Goal: Transaction & Acquisition: Purchase product/service

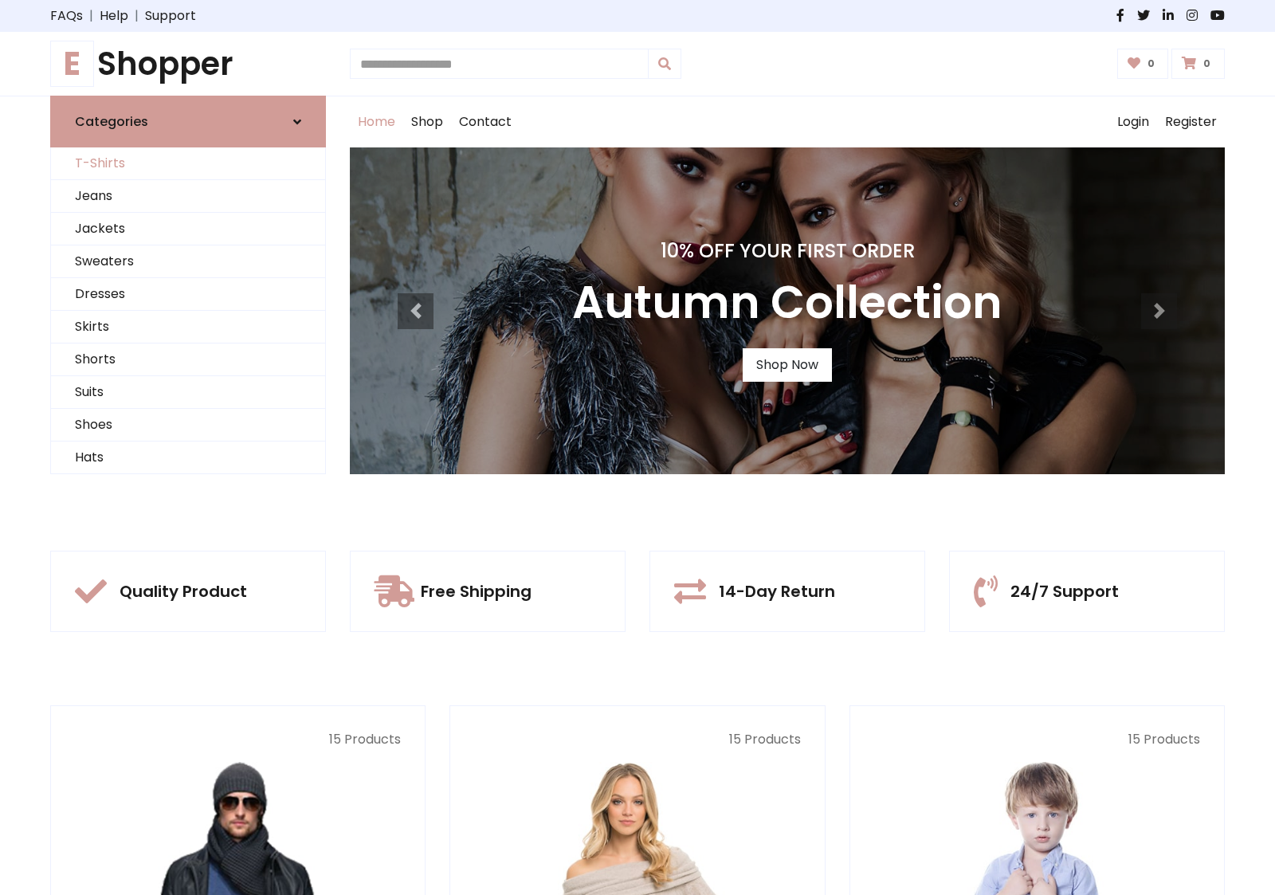
click at [188, 163] on link "T-Shirts" at bounding box center [188, 163] width 274 height 33
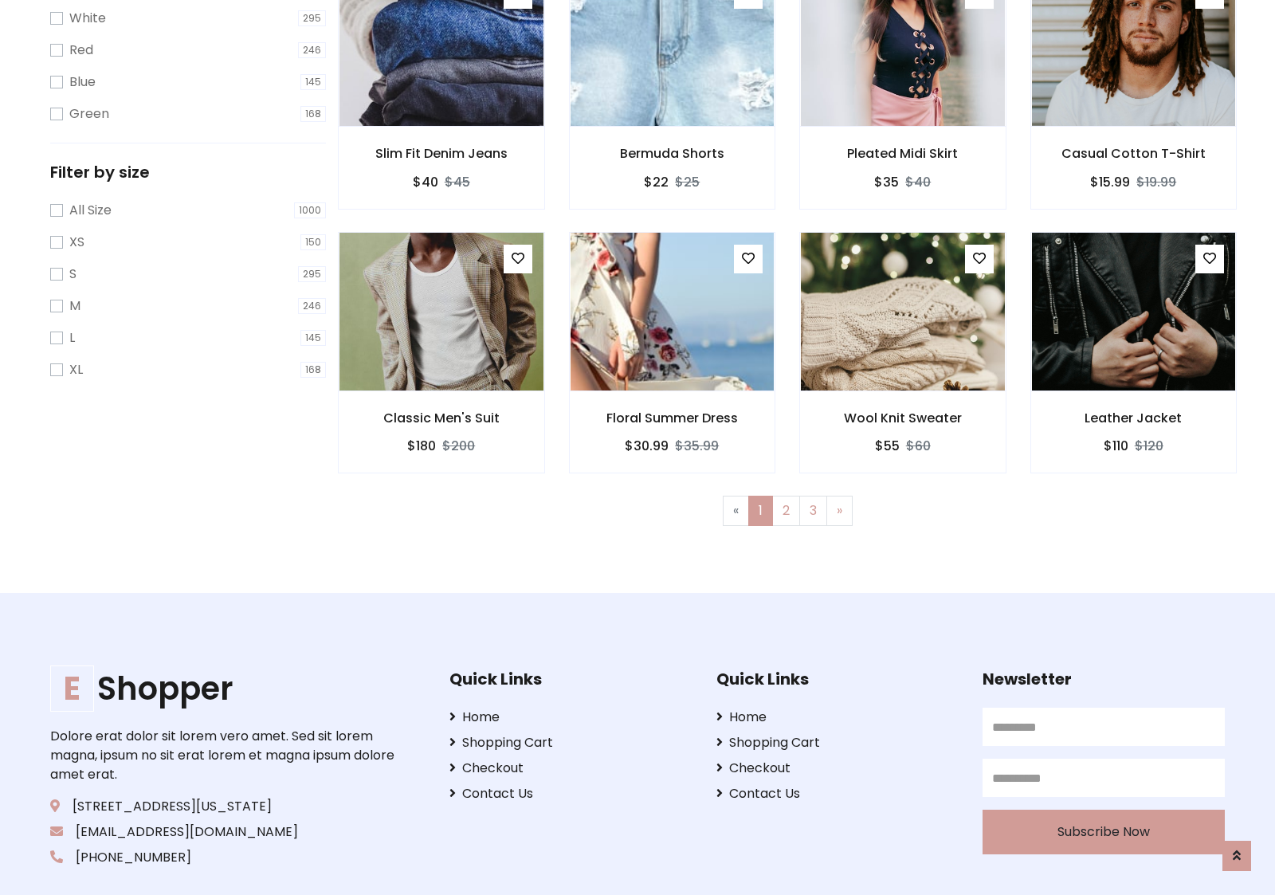
scroll to position [29, 0]
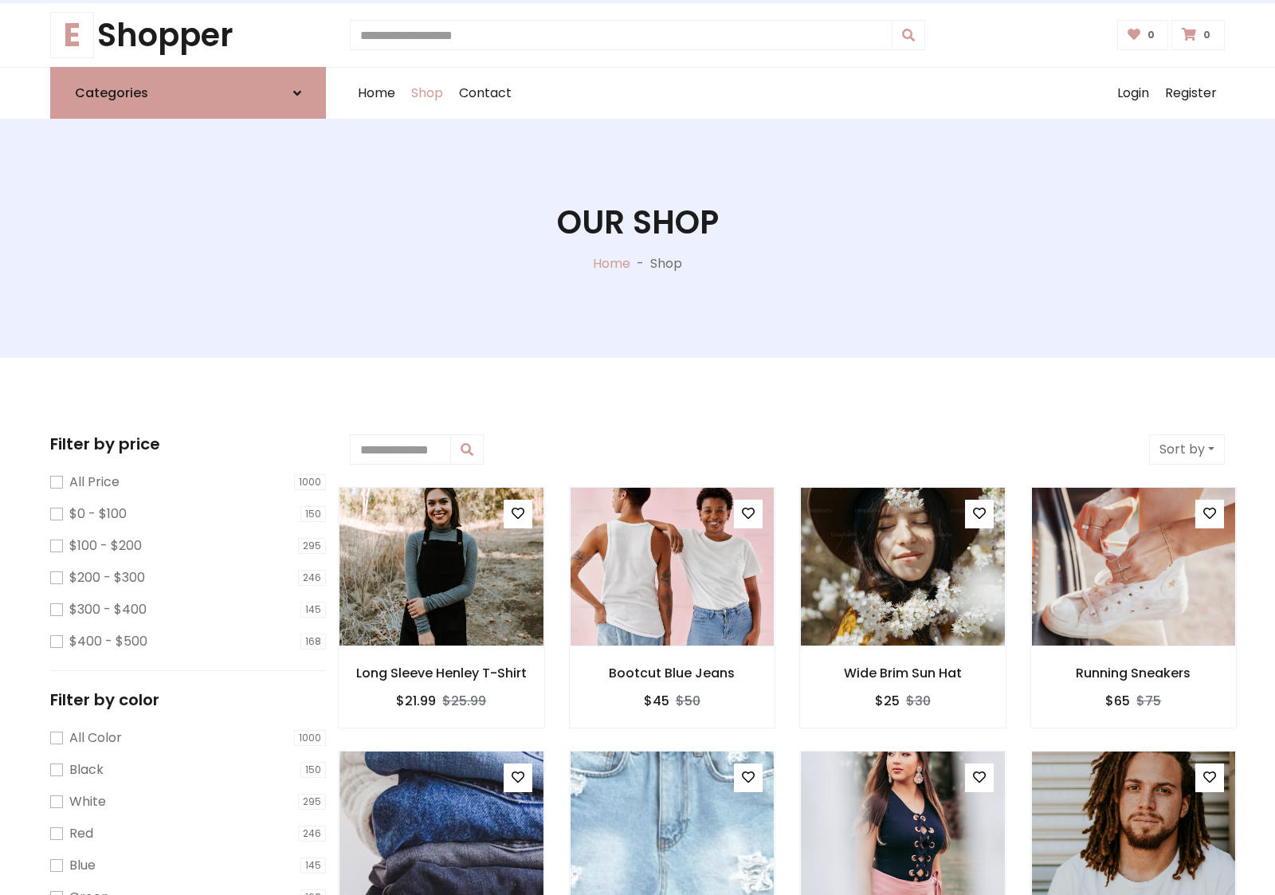
click at [637, 238] on h1 "Our Shop" at bounding box center [638, 222] width 162 height 38
click at [787, 93] on div "Home Shop Contact Log out Login Register" at bounding box center [787, 93] width 875 height 51
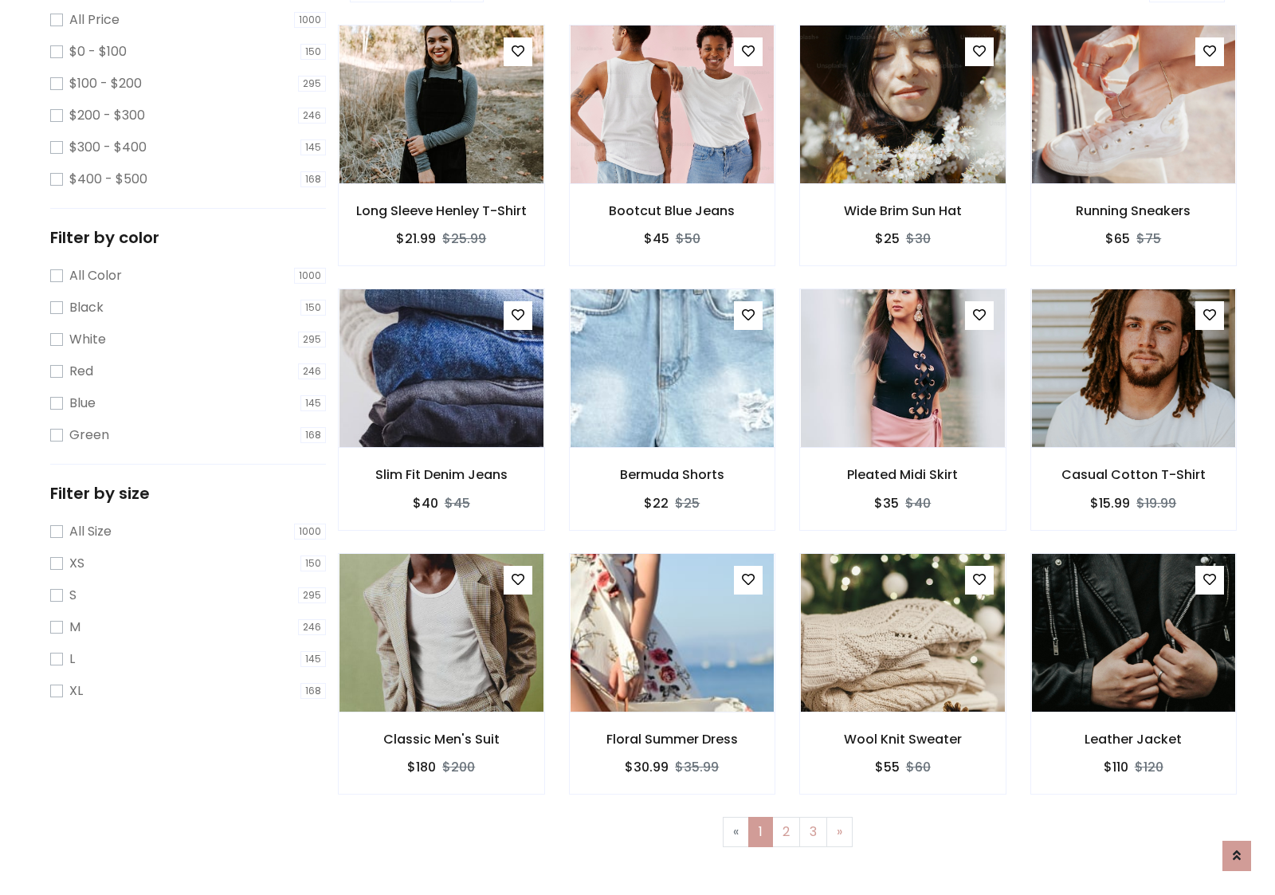
click at [902, 160] on img at bounding box center [902, 104] width 245 height 382
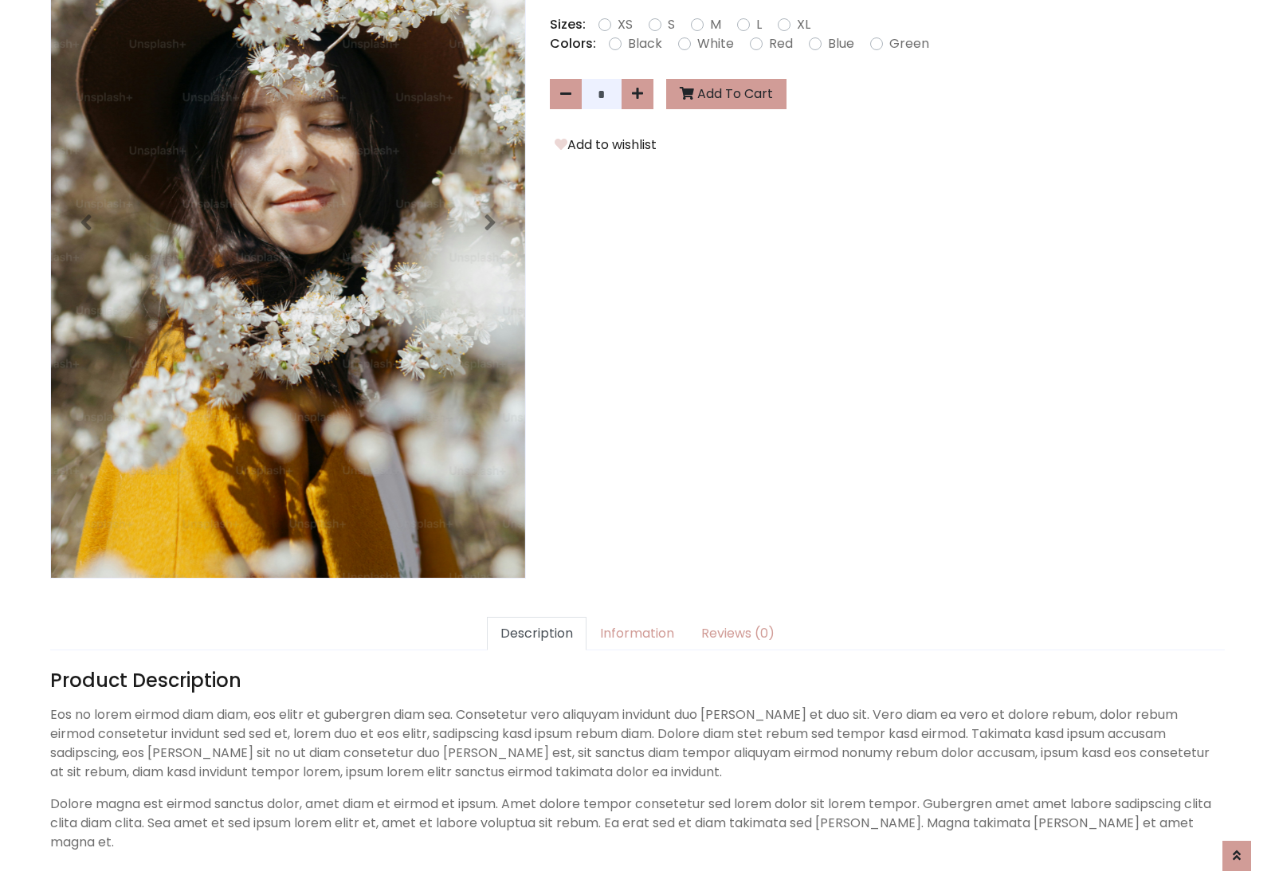
scroll to position [390, 0]
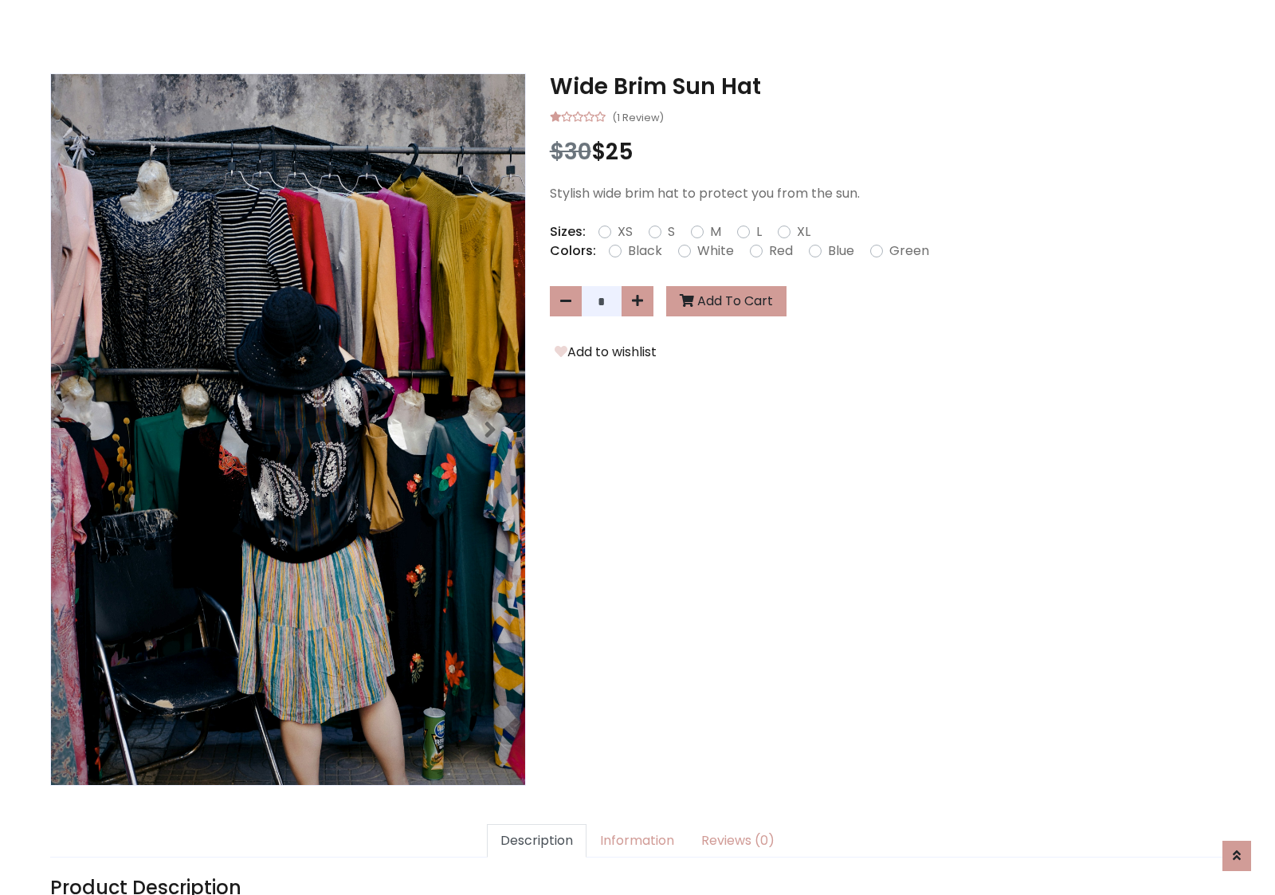
click at [887, 86] on h3 "Wide Brim Sun Hat" at bounding box center [887, 86] width 675 height 27
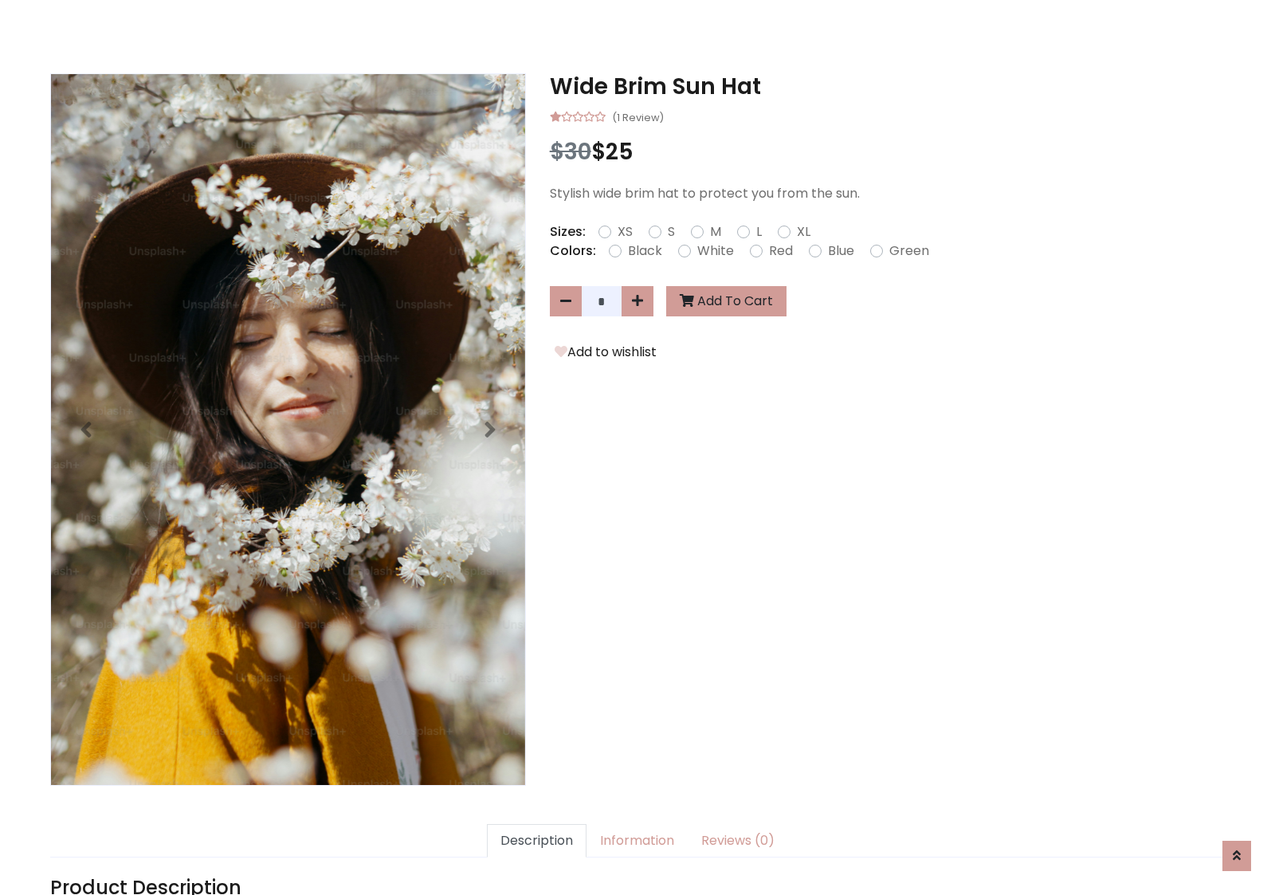
click at [887, 86] on h3 "Wide Brim Sun Hat" at bounding box center [887, 86] width 675 height 27
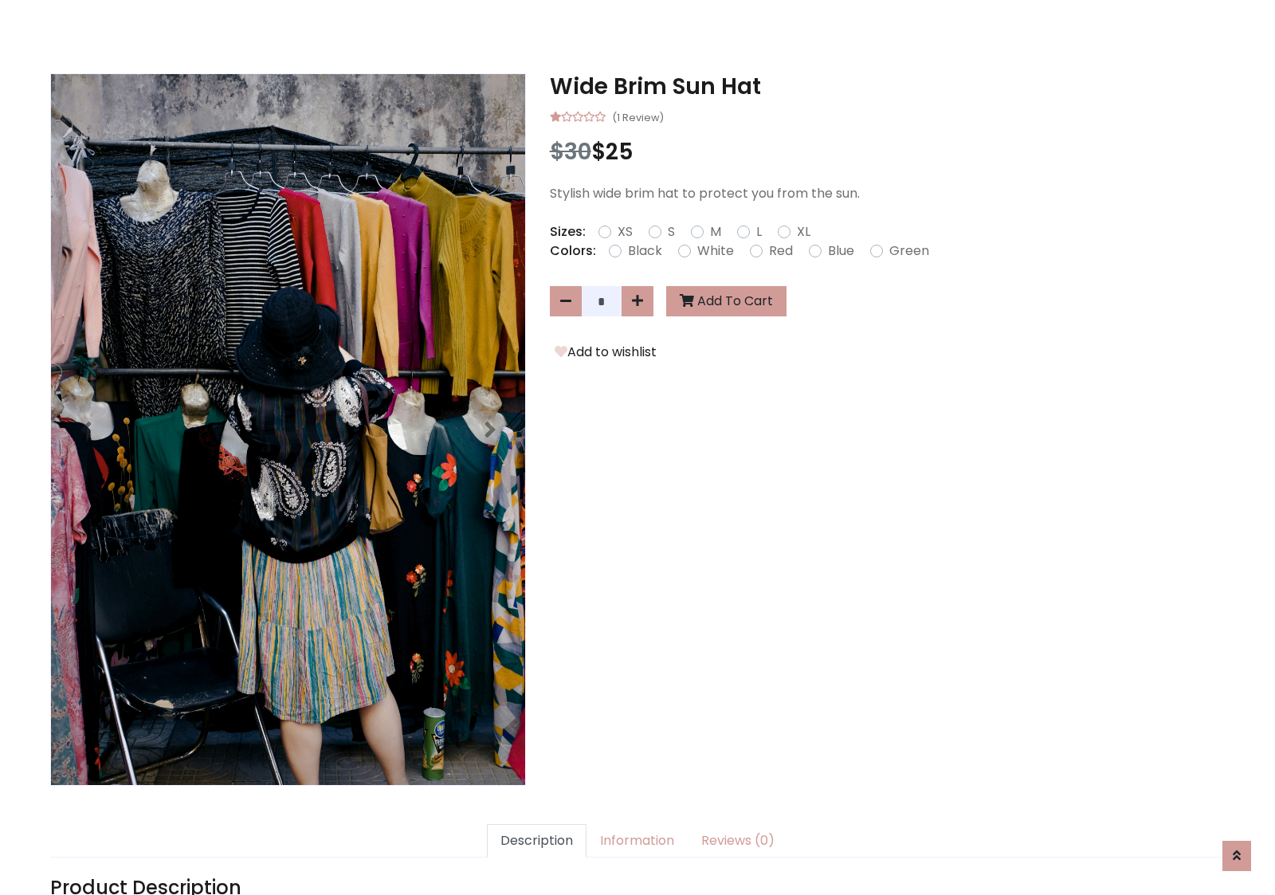
click at [887, 86] on h3 "Wide Brim Sun Hat" at bounding box center [887, 86] width 675 height 27
